Goal: Book appointment/travel/reservation

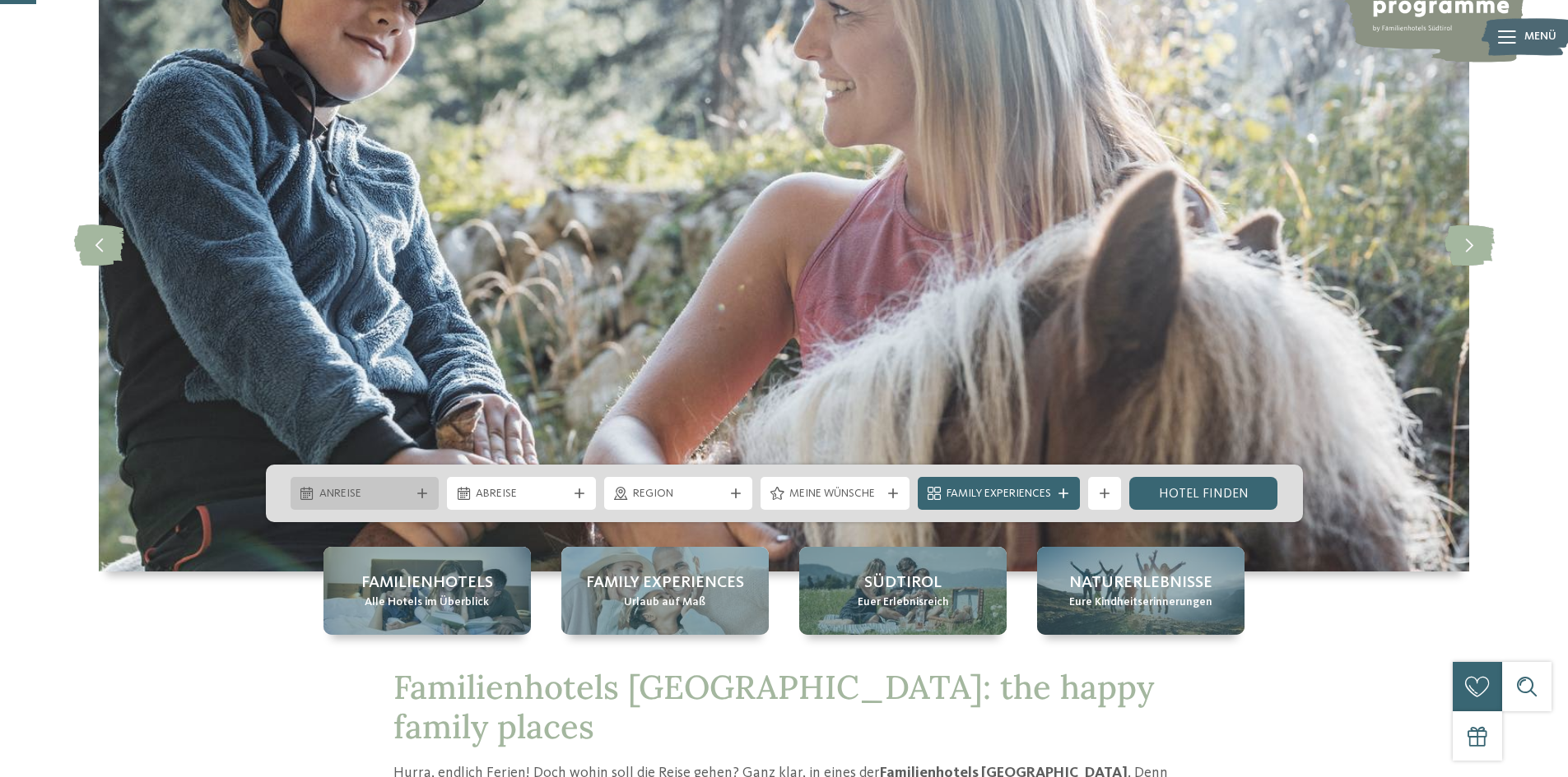
click at [365, 500] on span "Anreise" at bounding box center [364, 494] width 91 height 17
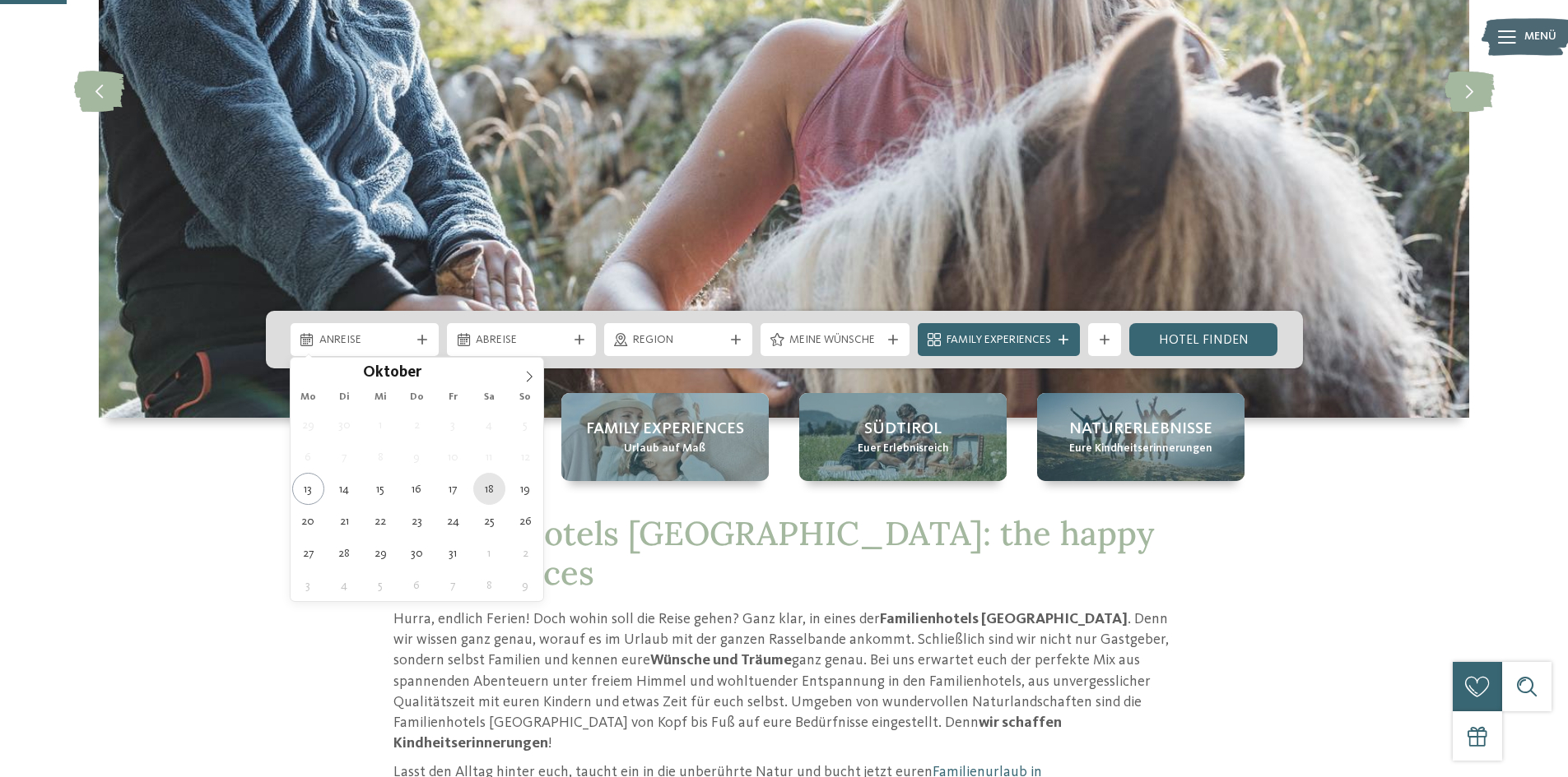
scroll to position [329, 0]
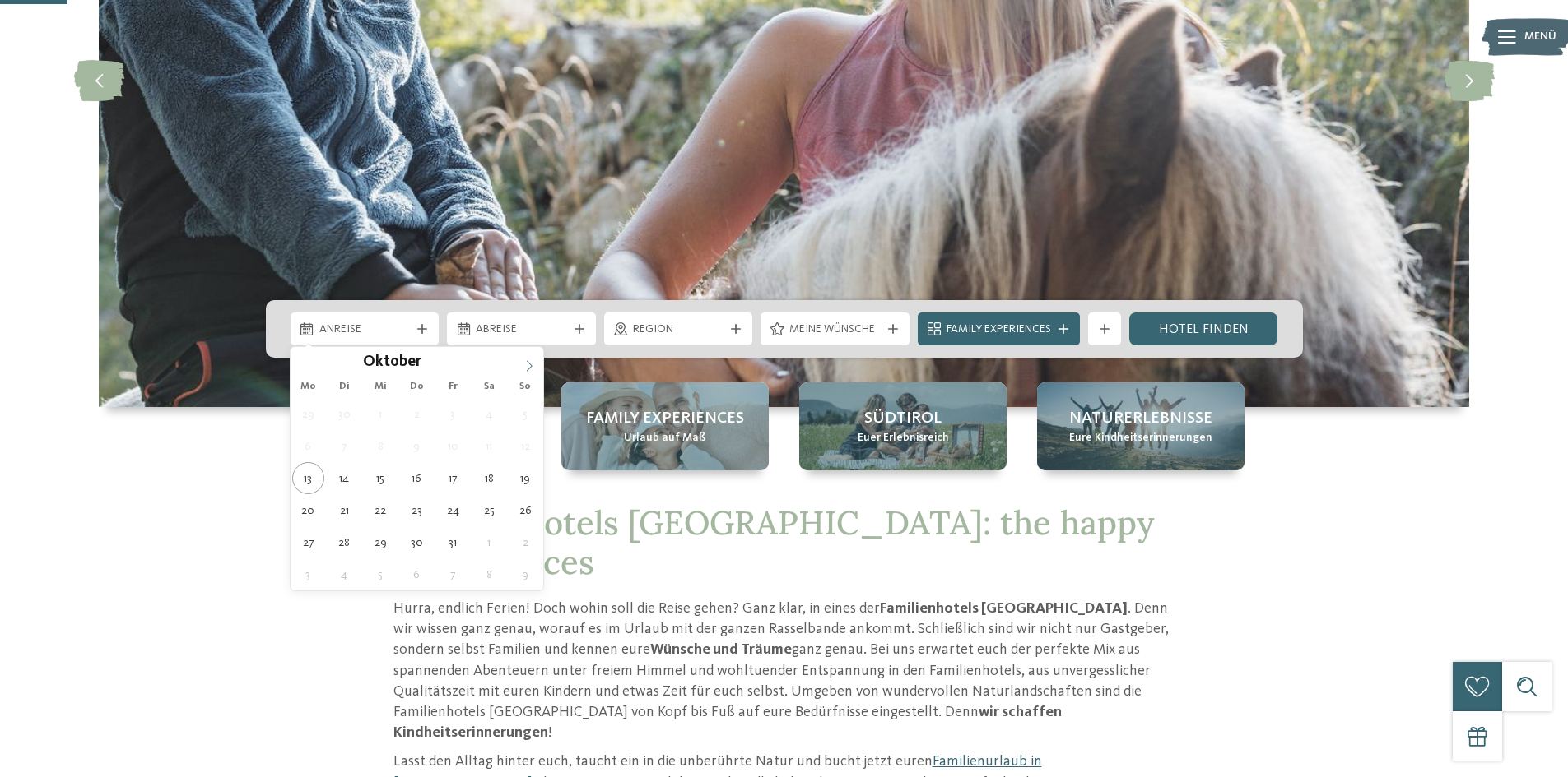
click at [532, 369] on icon at bounding box center [529, 366] width 12 height 12
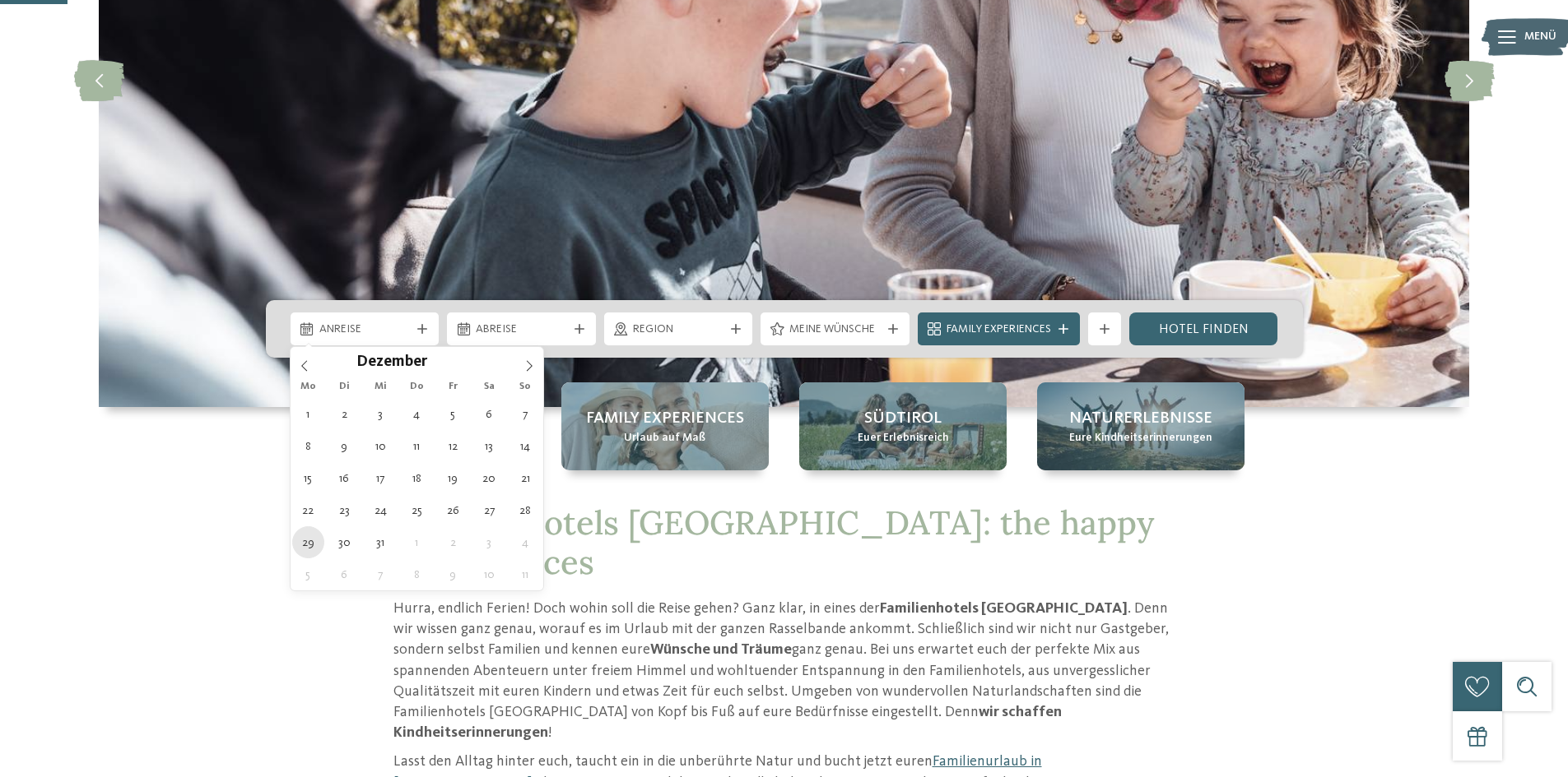
type div "[DATE]"
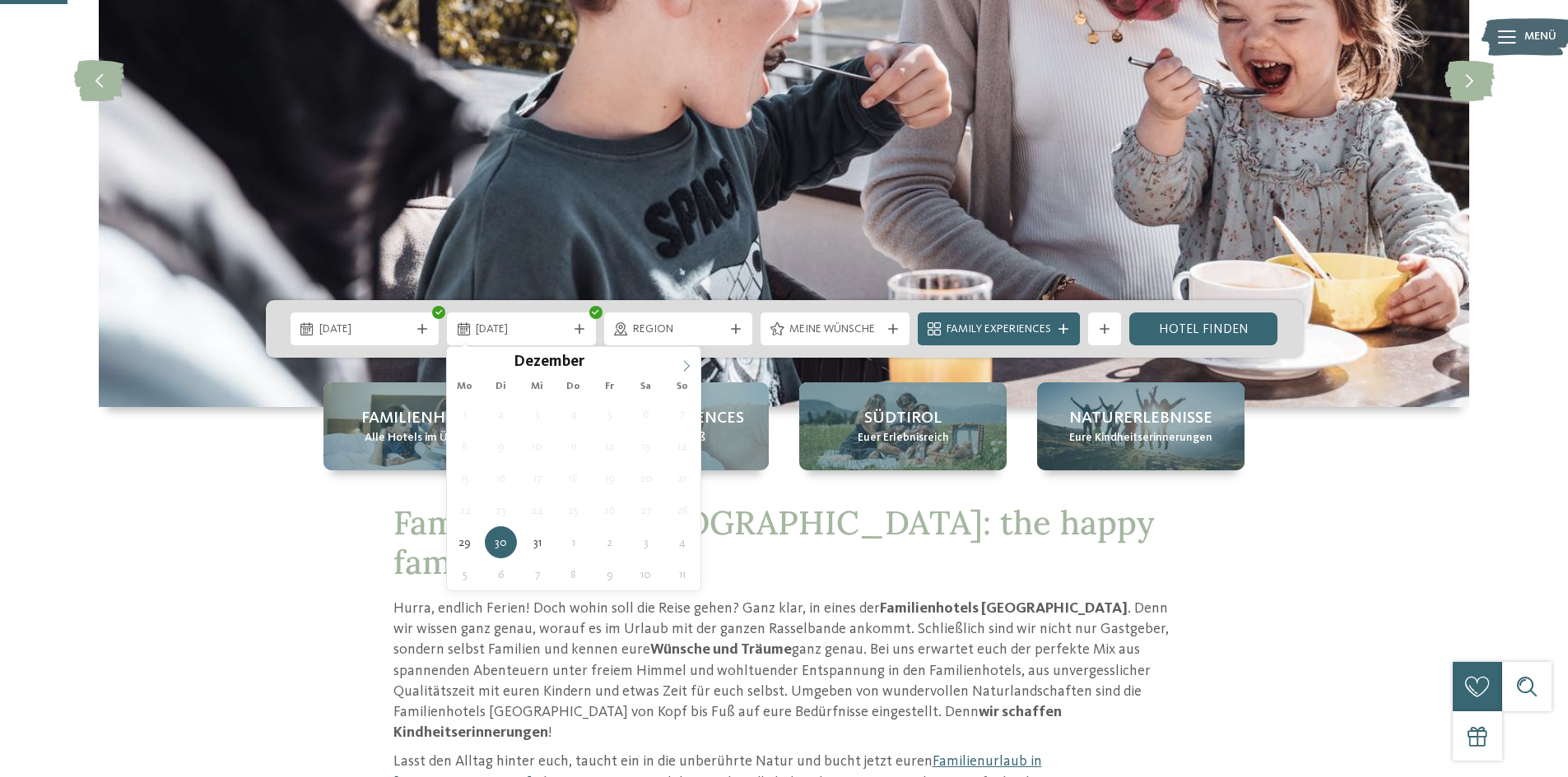
type input "****"
click at [690, 365] on icon at bounding box center [687, 366] width 12 height 12
type div "[DATE]"
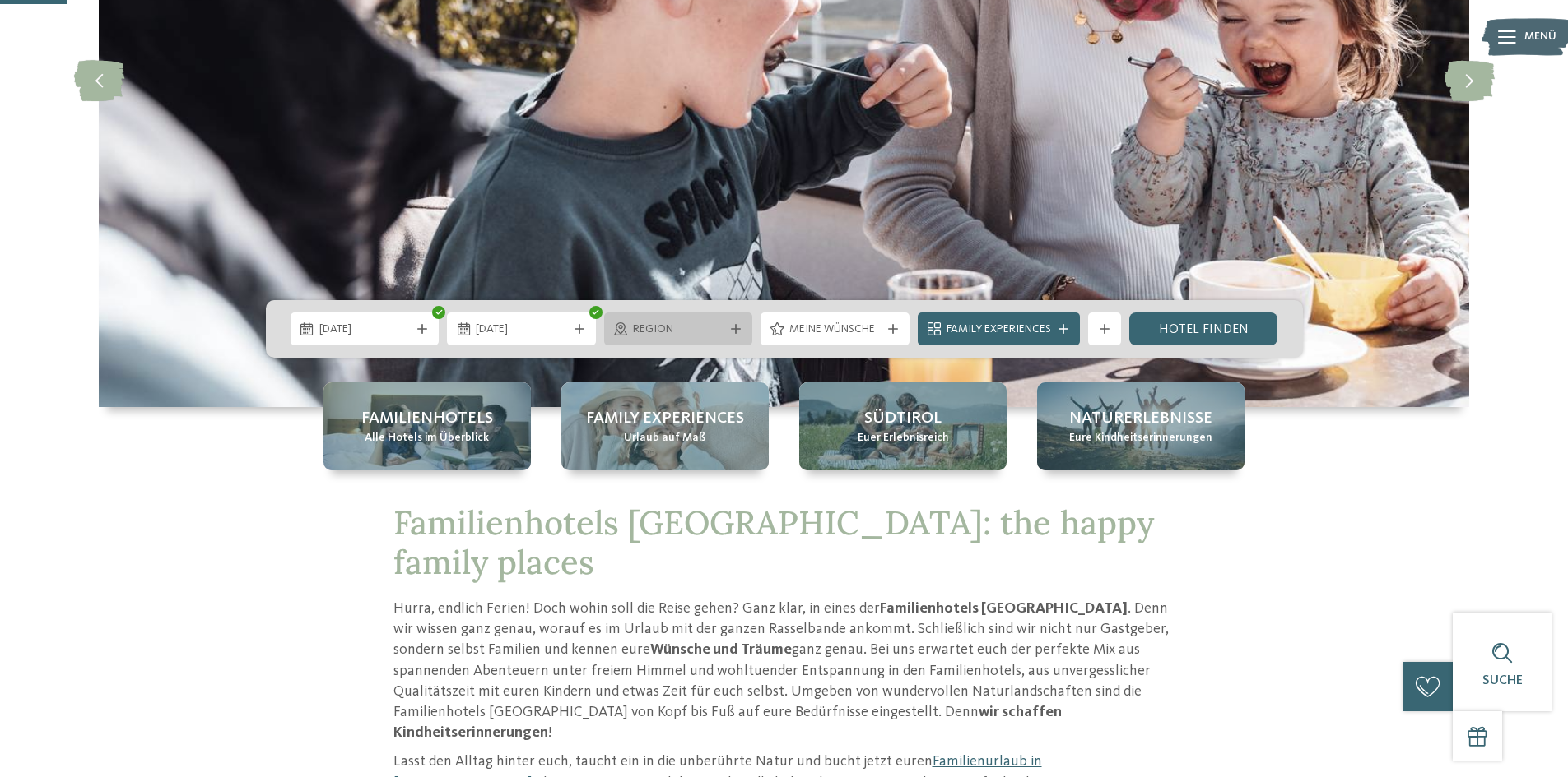
click at [685, 331] on span "Region" at bounding box center [678, 330] width 91 height 17
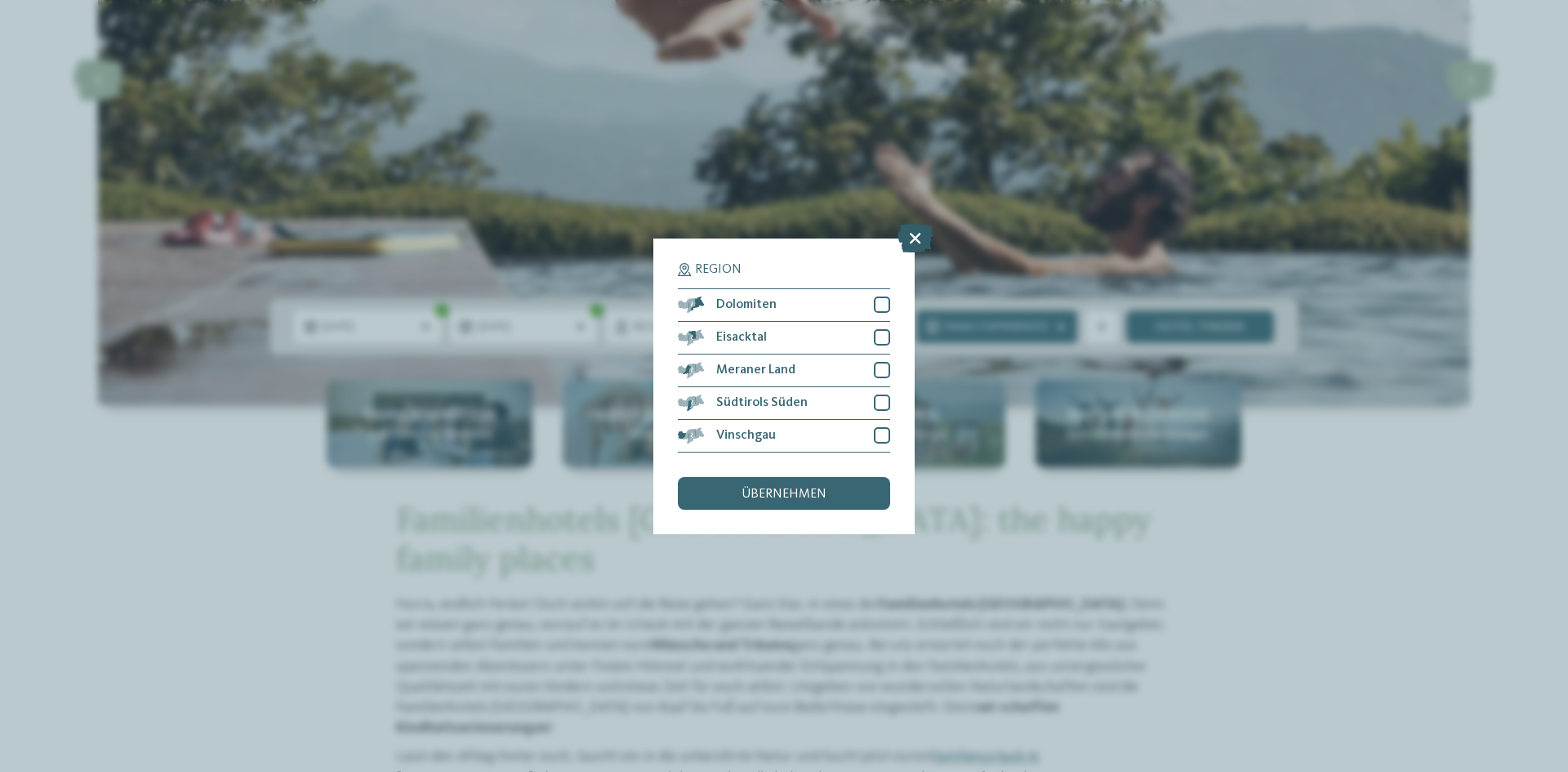
click at [923, 241] on icon at bounding box center [915, 238] width 35 height 28
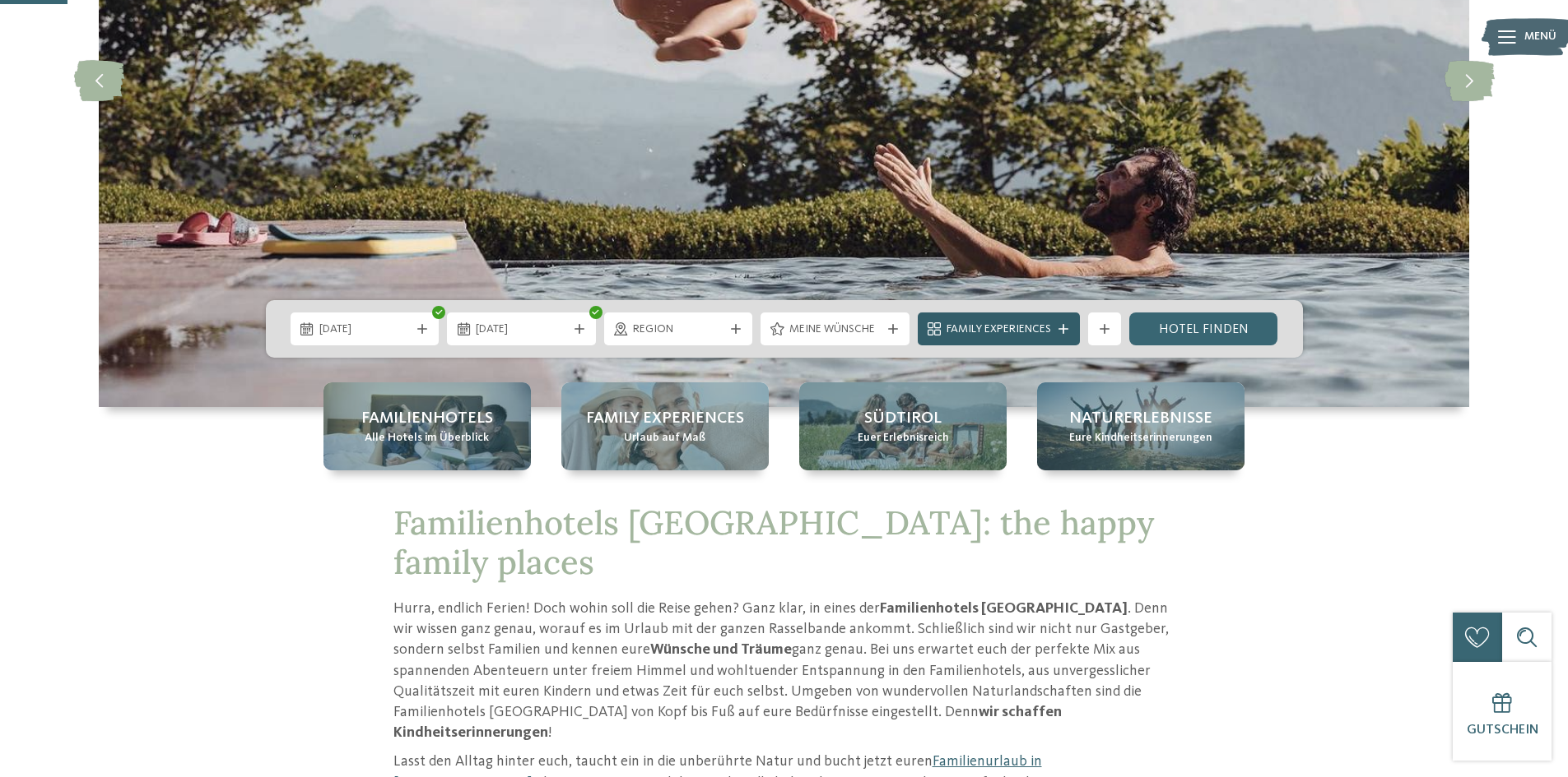
click at [1053, 327] on div "Family Experiences" at bounding box center [998, 329] width 112 height 18
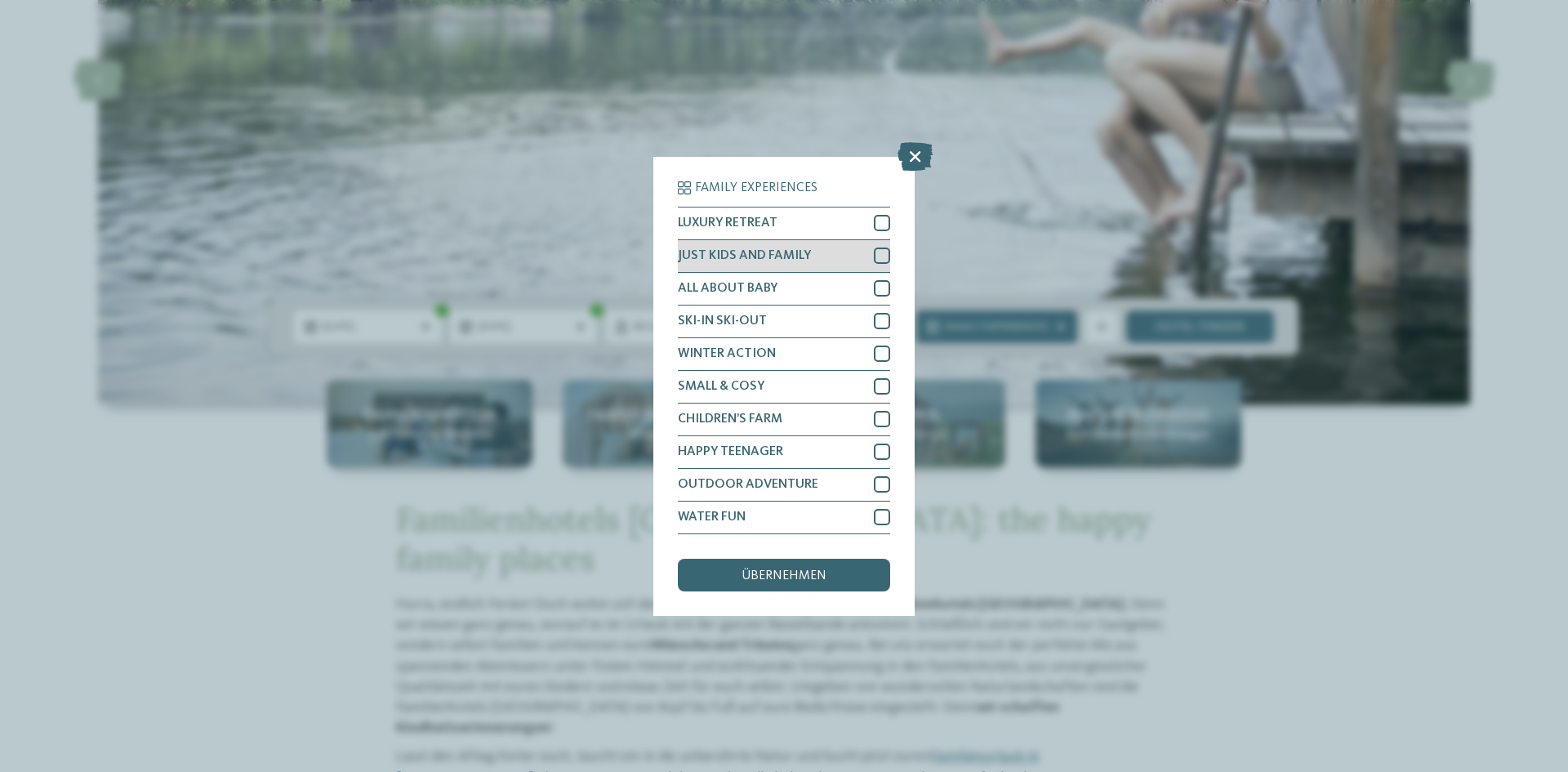
click at [883, 254] on div at bounding box center [882, 256] width 17 height 17
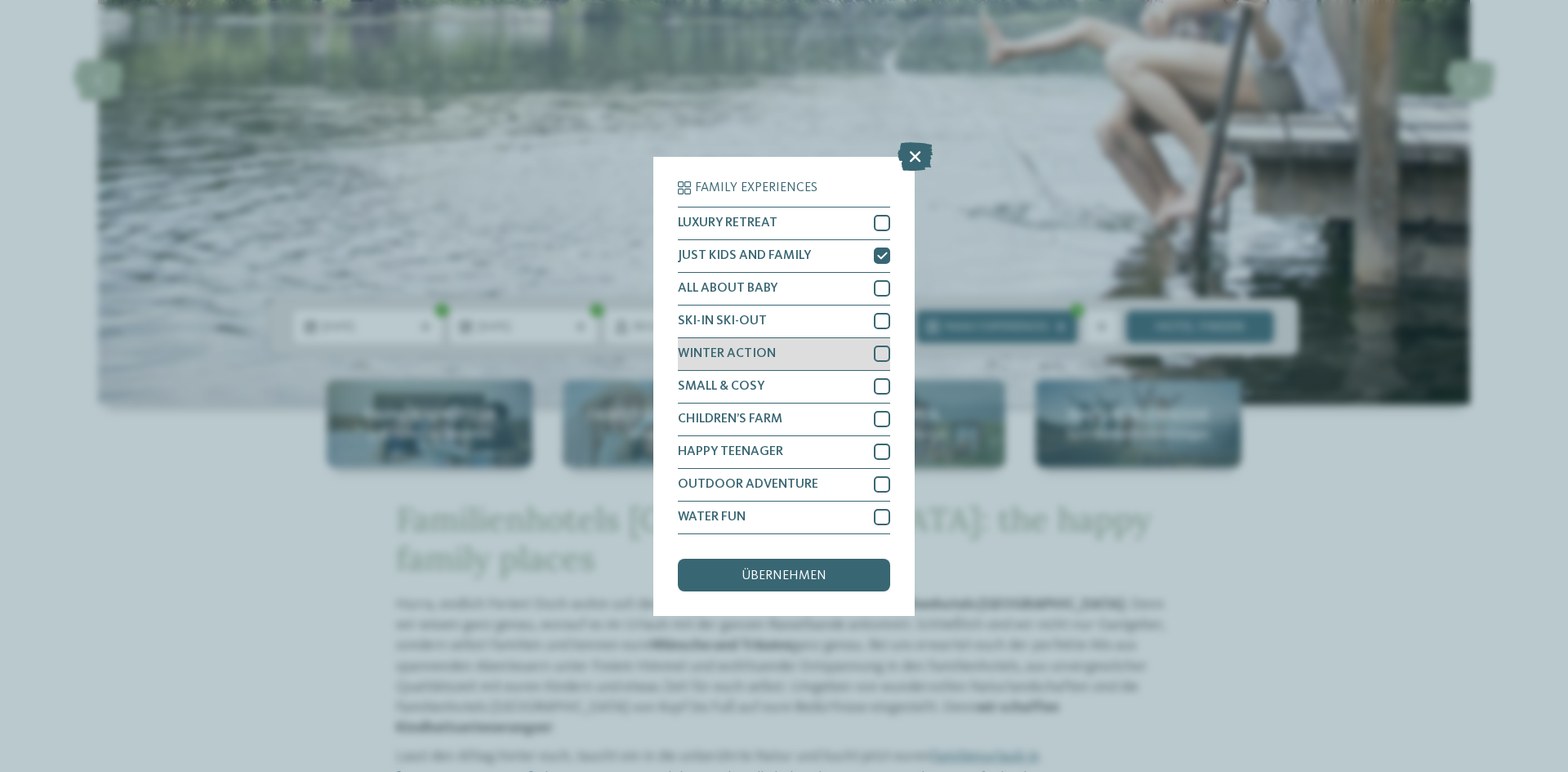
click at [881, 348] on div at bounding box center [882, 354] width 17 height 17
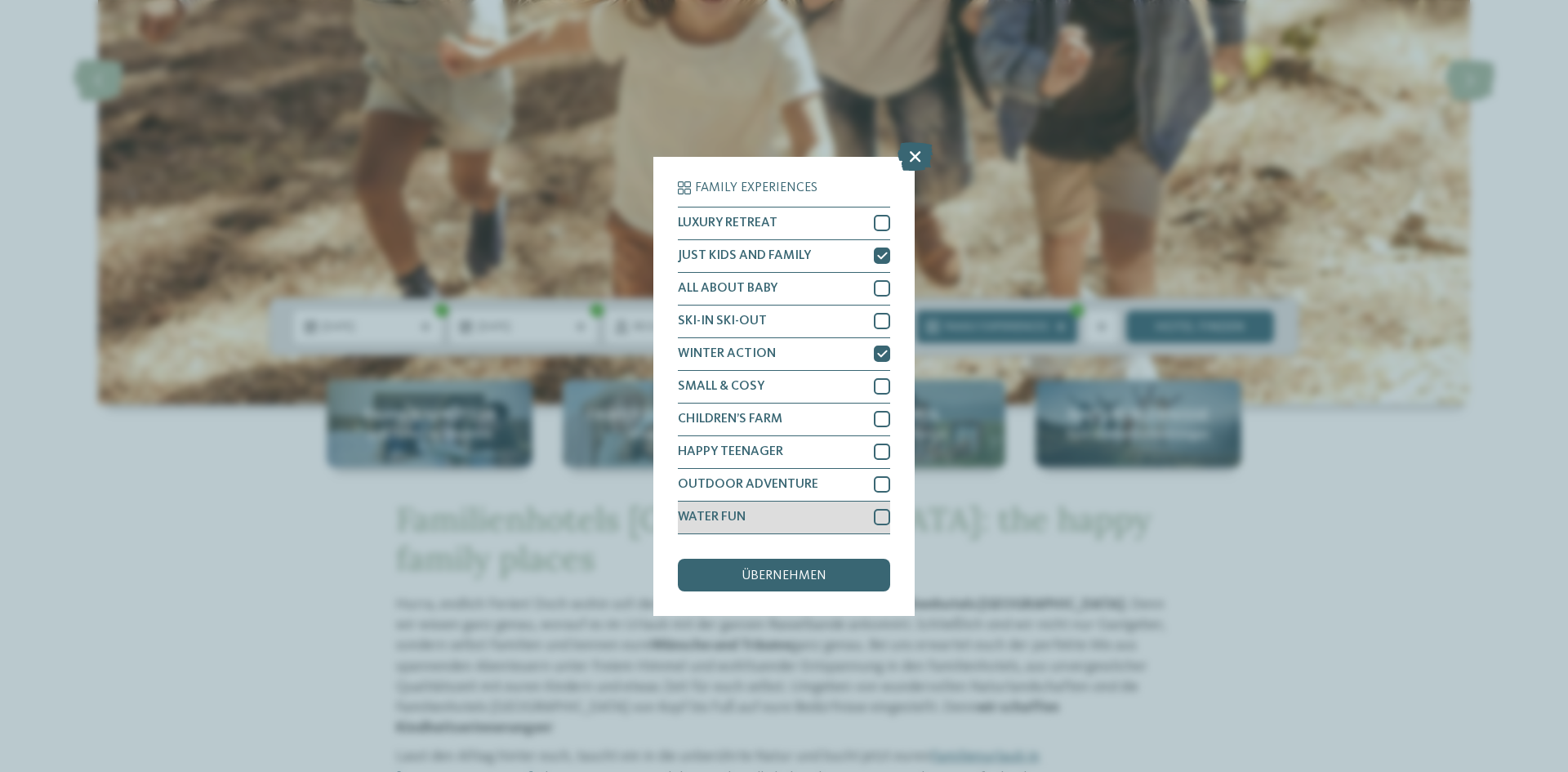
click at [875, 514] on div at bounding box center [882, 518] width 17 height 17
drag, startPoint x: 839, startPoint y: 575, endPoint x: 849, endPoint y: 574, distance: 10.0
click at [839, 574] on div "übernehmen" at bounding box center [784, 575] width 212 height 33
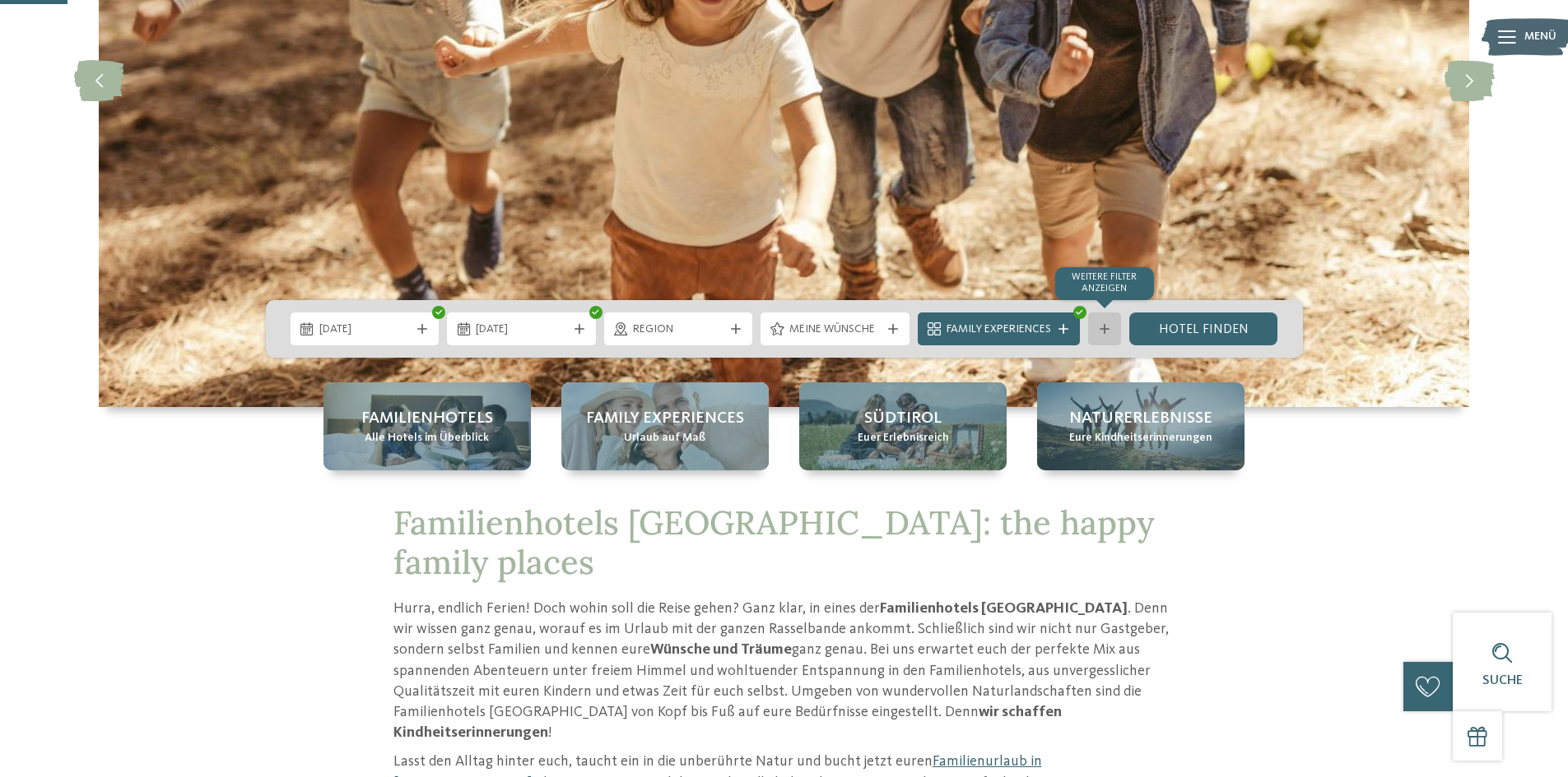
click at [1105, 329] on icon at bounding box center [1105, 329] width 10 height 10
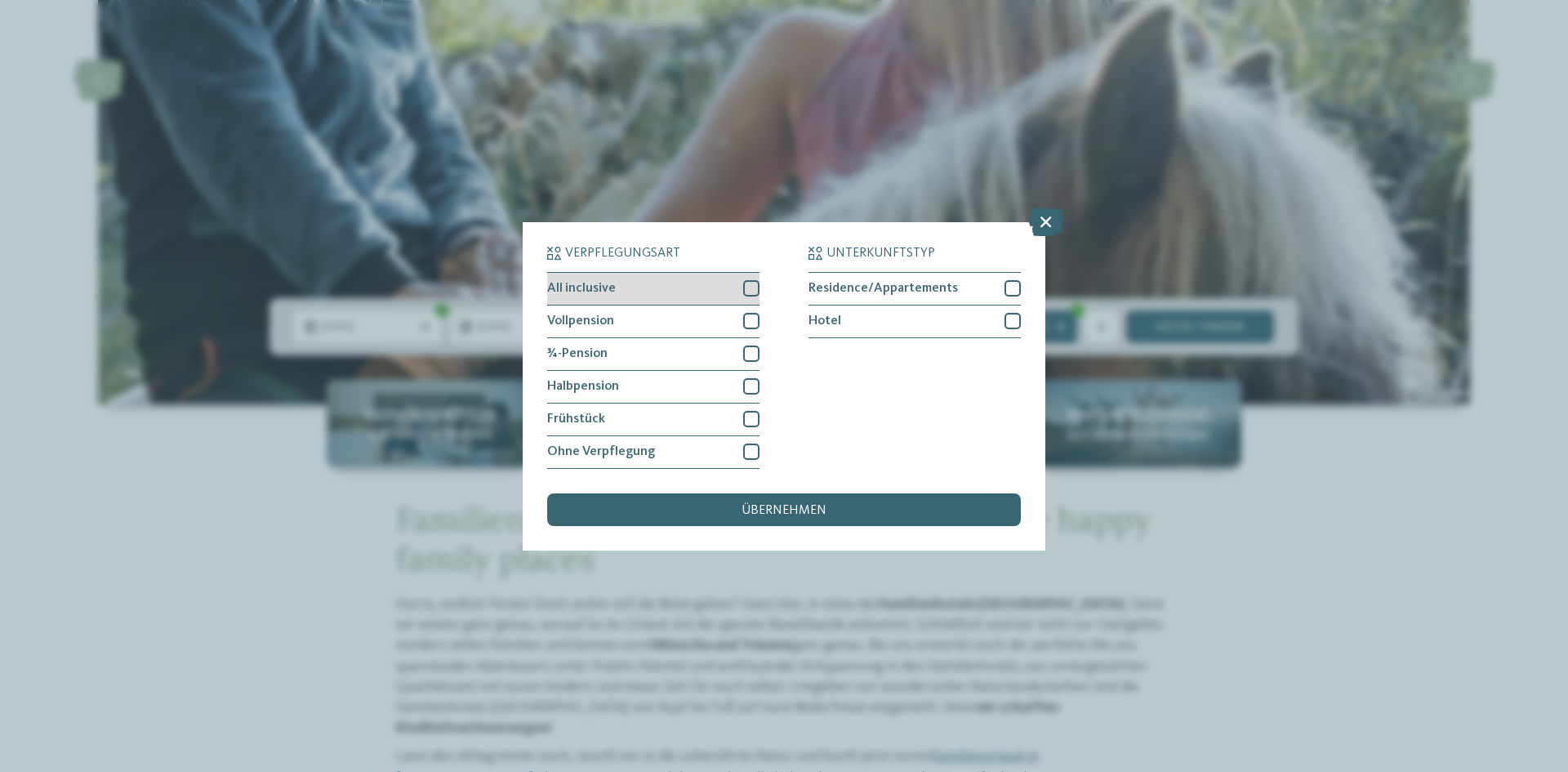
click at [753, 288] on div at bounding box center [752, 288] width 17 height 17
click at [749, 328] on div at bounding box center [752, 321] width 17 height 17
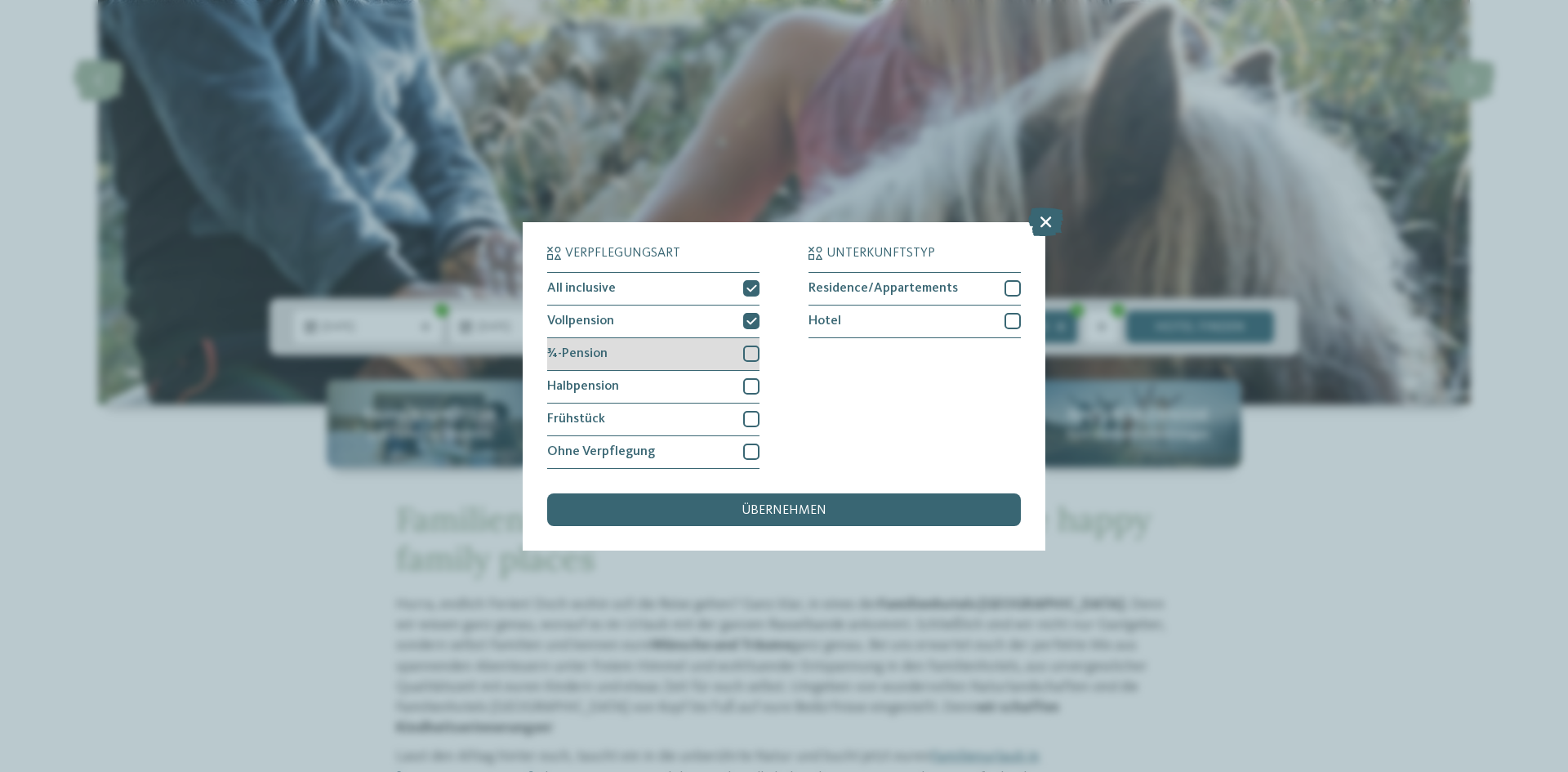
click at [752, 347] on div at bounding box center [752, 354] width 17 height 17
click at [745, 385] on div at bounding box center [752, 387] width 17 height 17
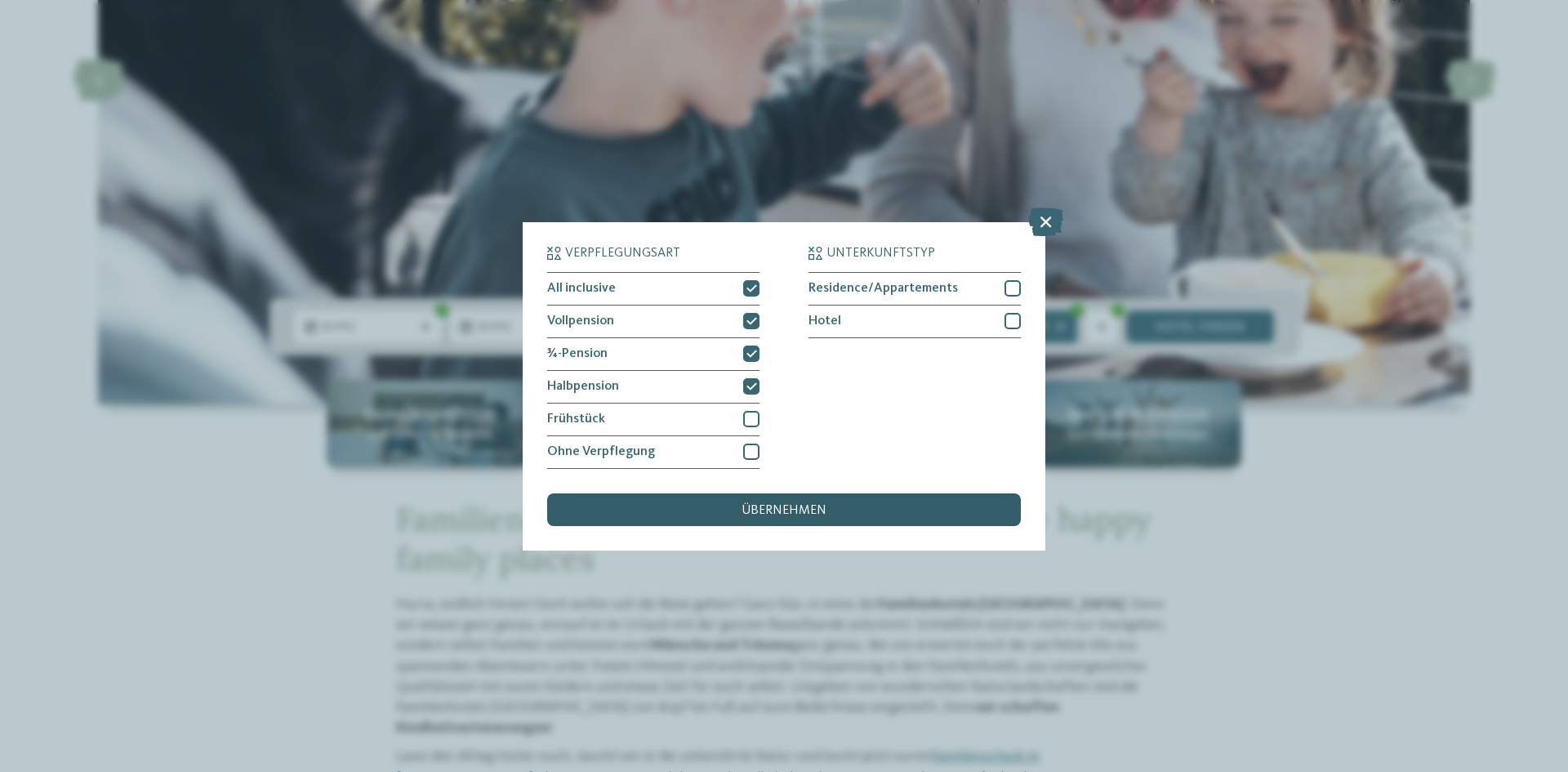
click at [763, 514] on span "übernehmen" at bounding box center [784, 511] width 85 height 13
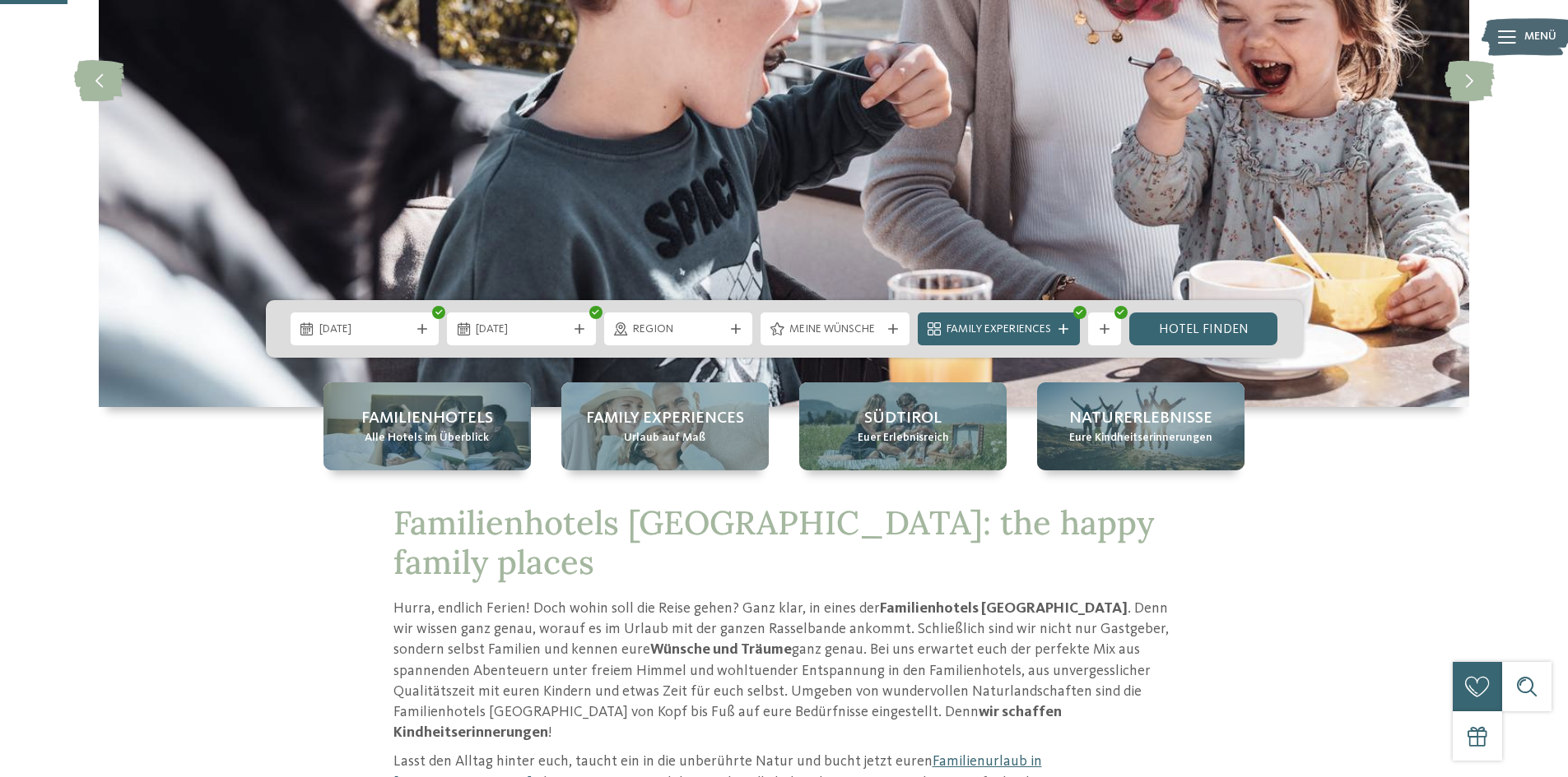
drag, startPoint x: 1189, startPoint y: 321, endPoint x: 1079, endPoint y: 349, distance: 113.5
click at [1189, 321] on link "Hotel finden" at bounding box center [1203, 329] width 149 height 33
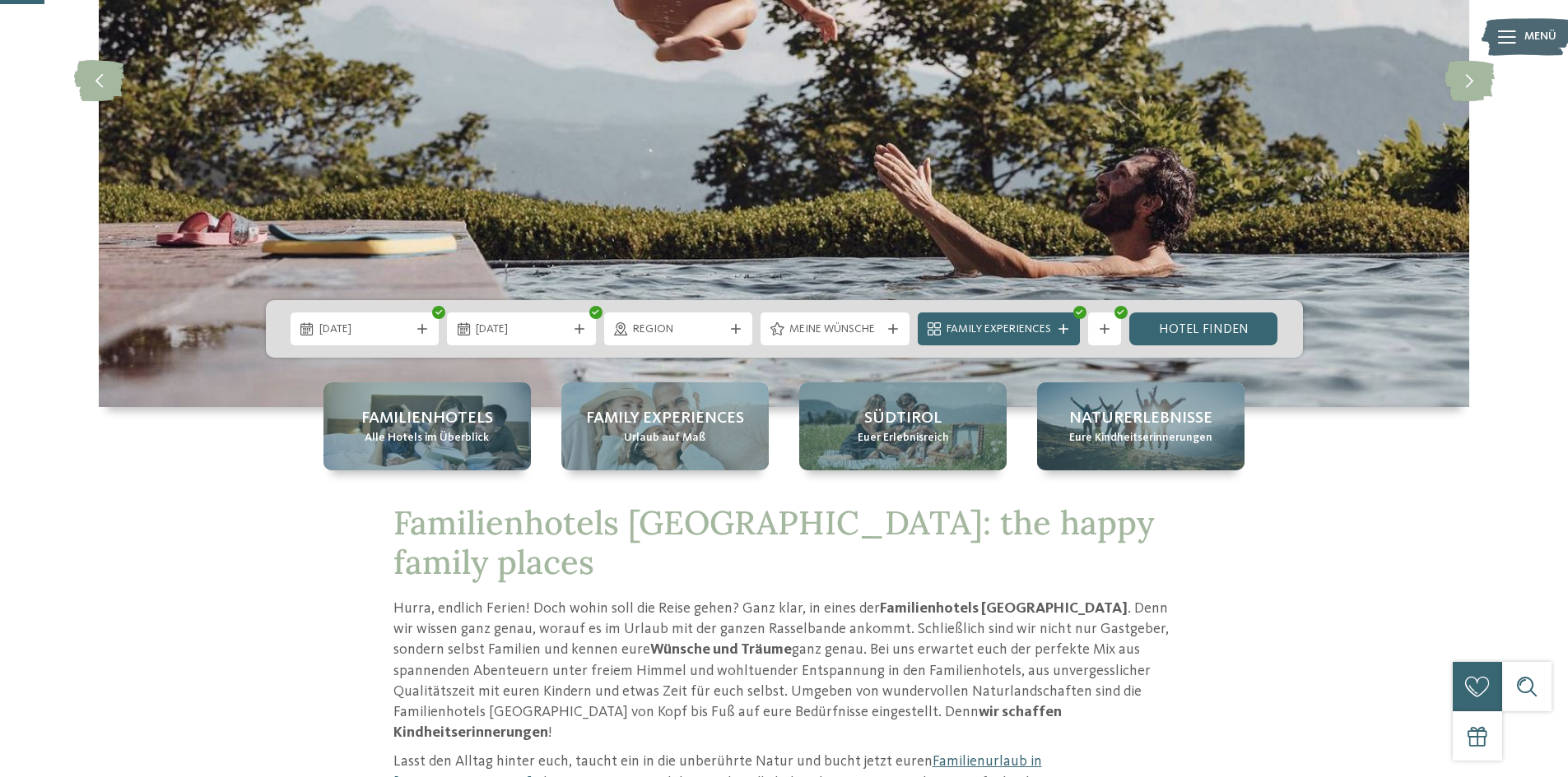
scroll to position [0, 0]
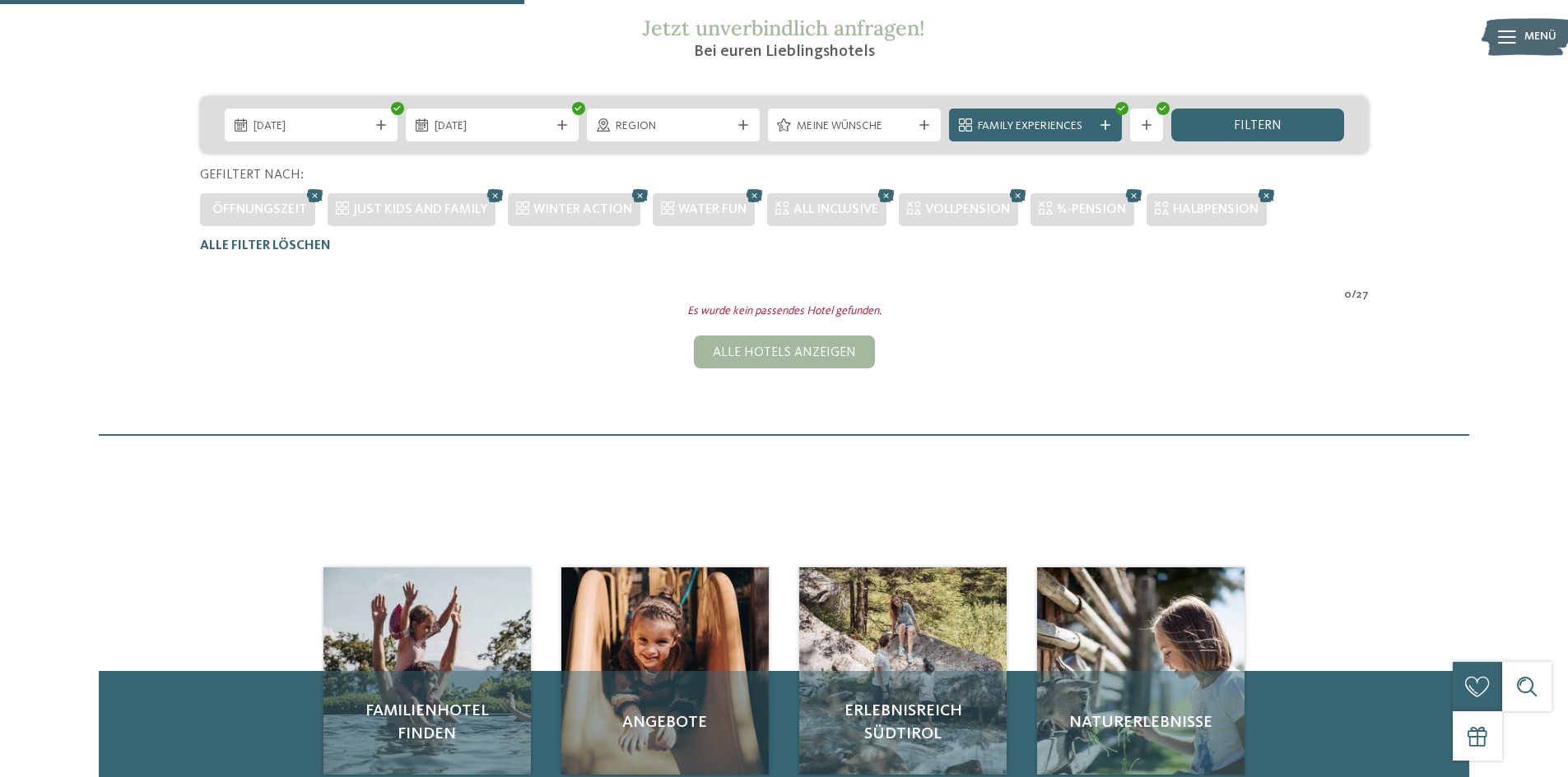
scroll to position [293, 0]
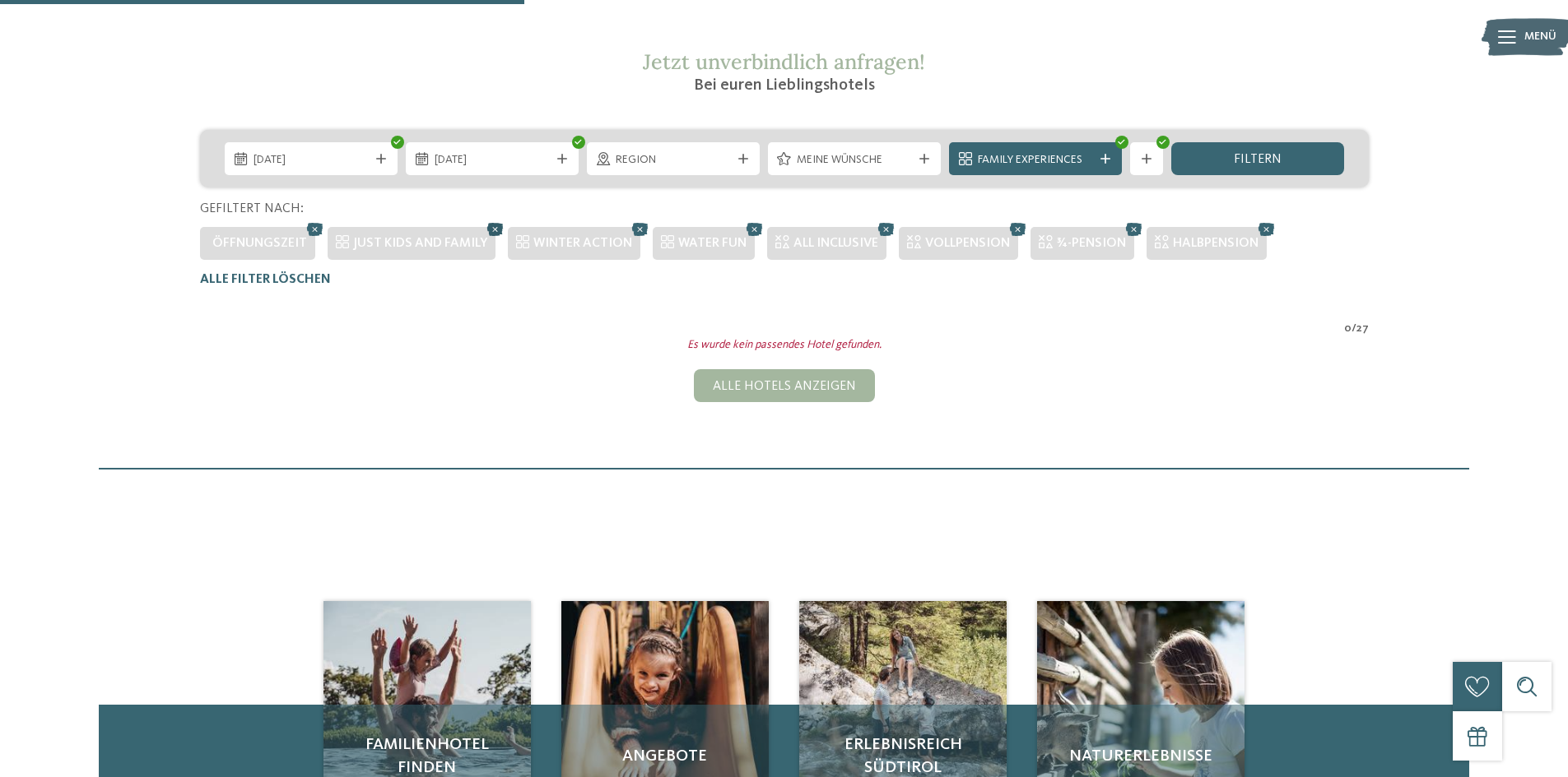
click at [489, 232] on icon at bounding box center [494, 229] width 24 height 21
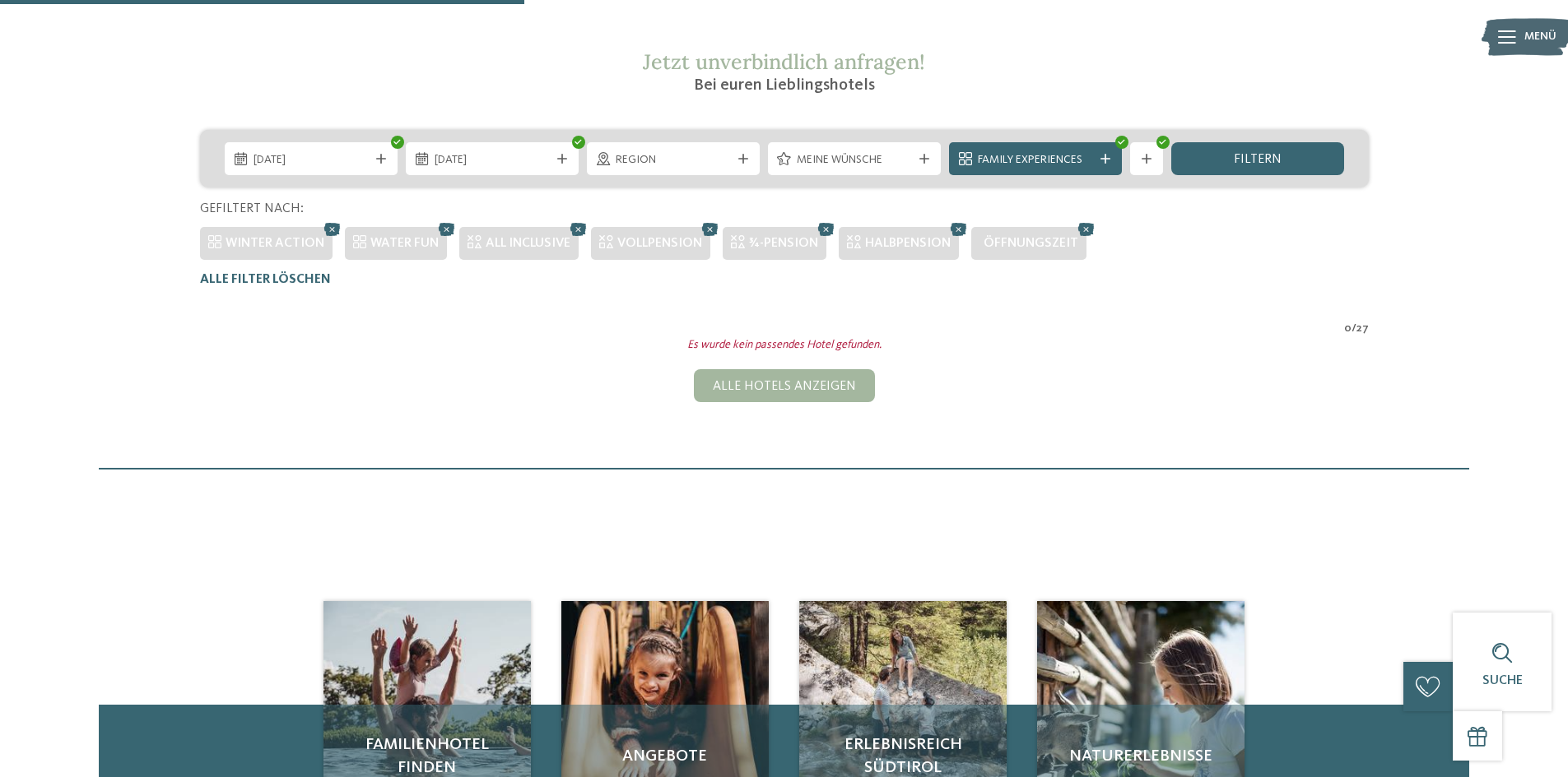
click at [1084, 230] on icon at bounding box center [1085, 229] width 24 height 21
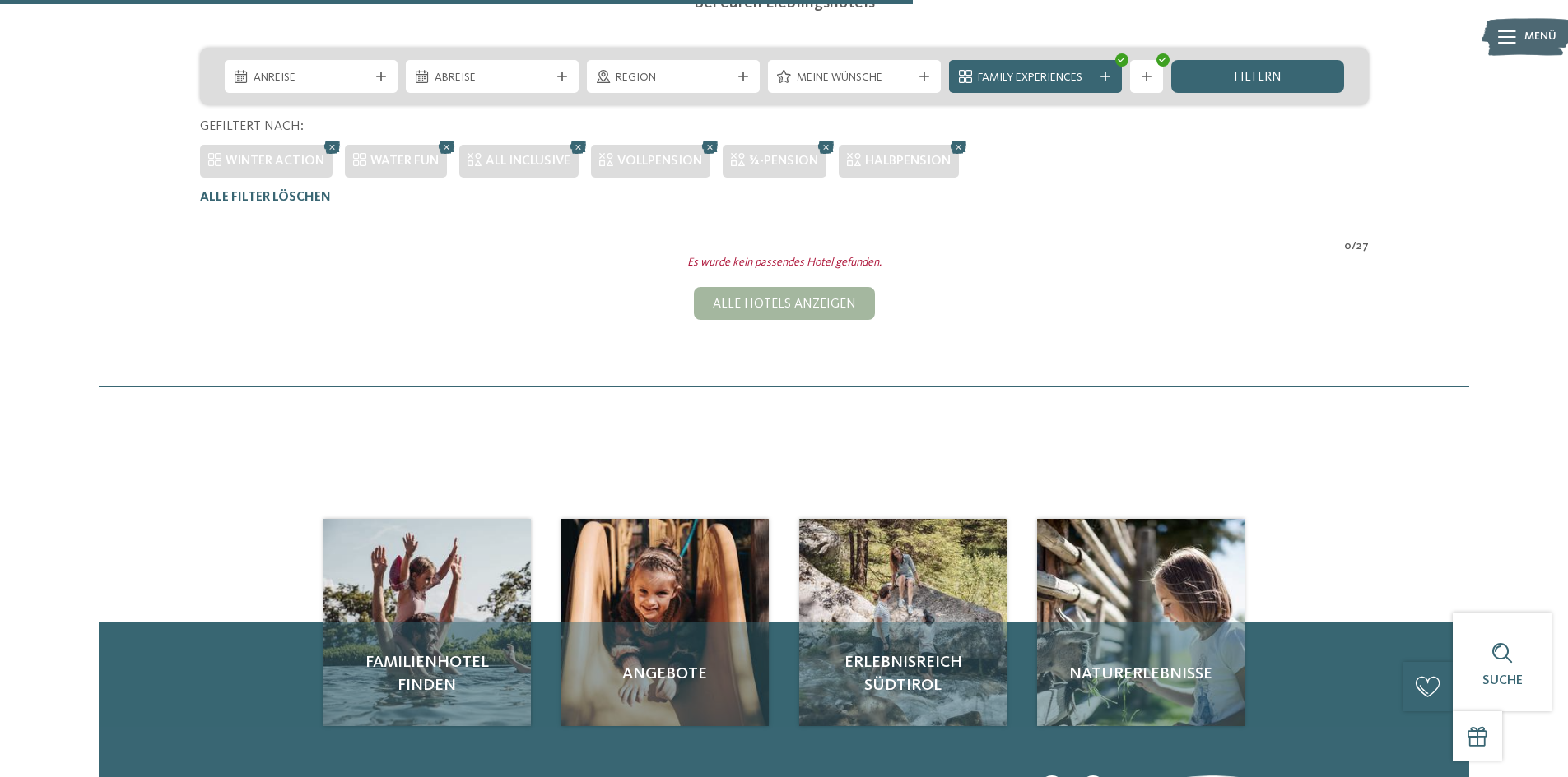
scroll to position [211, 0]
